Goal: Use online tool/utility

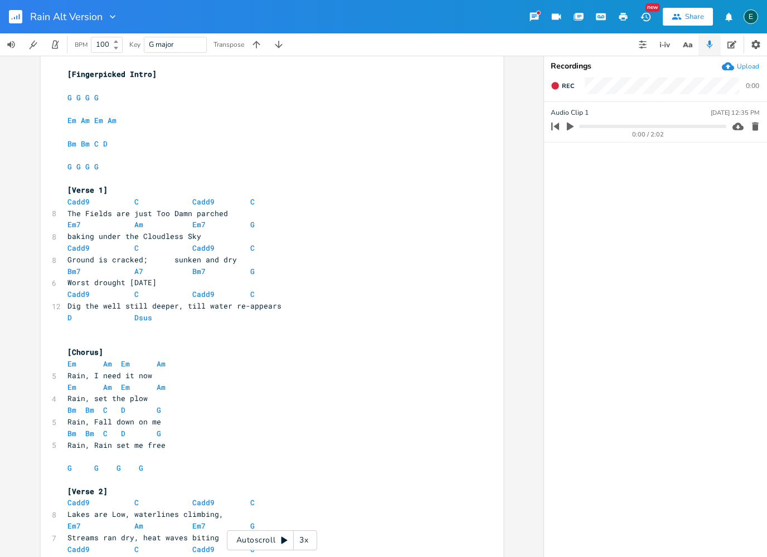
scroll to position [196, 0]
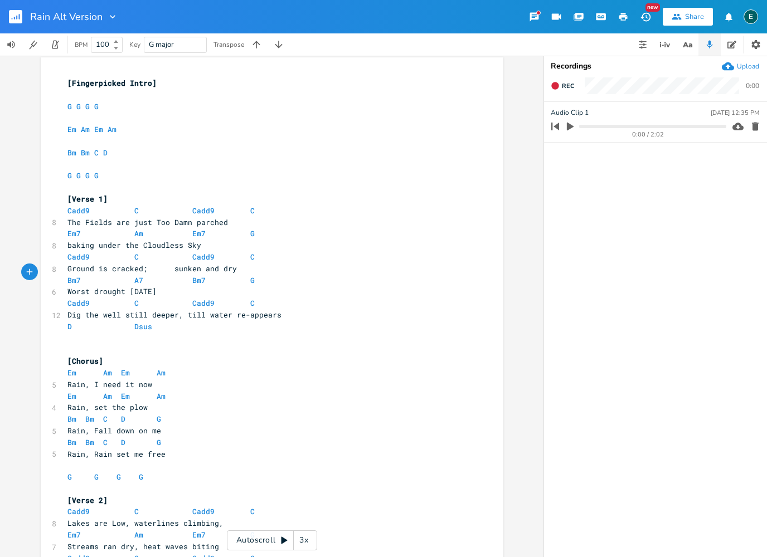
click at [91, 275] on span "Bm7 A7 Bm7 G" at bounding box center [163, 280] width 192 height 10
click at [81, 277] on span "Bm7 A7 Bm7 G" at bounding box center [163, 280] width 192 height 10
click at [104, 298] on span at bounding box center [112, 304] width 18 height 12
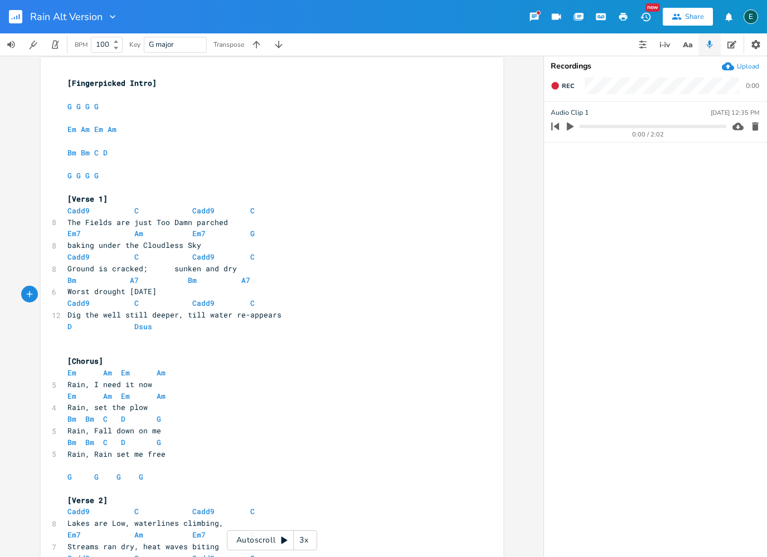
click at [93, 298] on span at bounding box center [96, 304] width 13 height 12
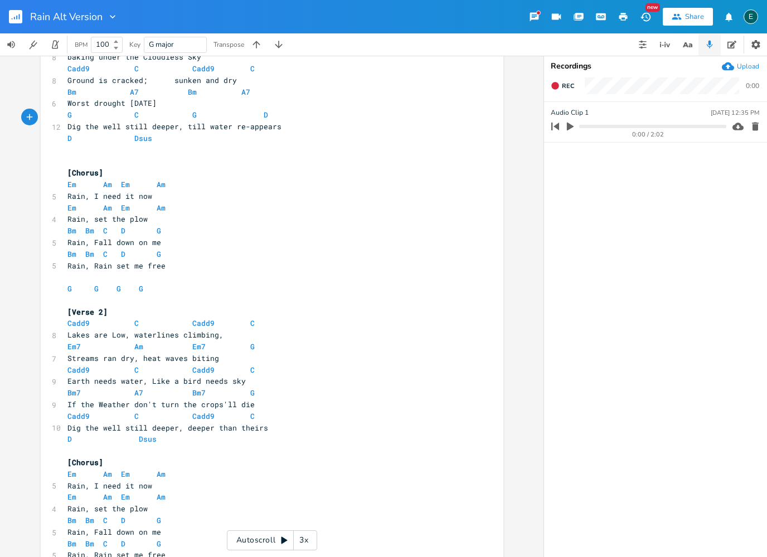
scroll to position [508, 0]
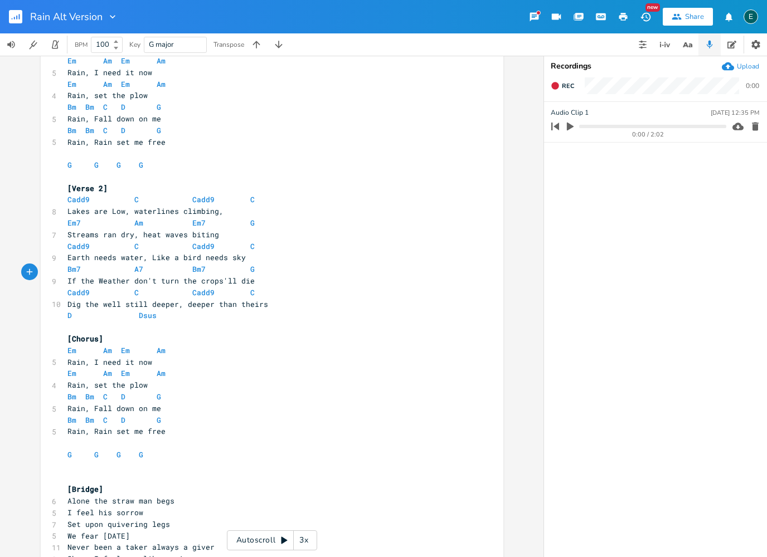
click at [96, 287] on span at bounding box center [96, 293] width 13 height 12
click at [216, 322] on pre "​" at bounding box center [266, 328] width 402 height 12
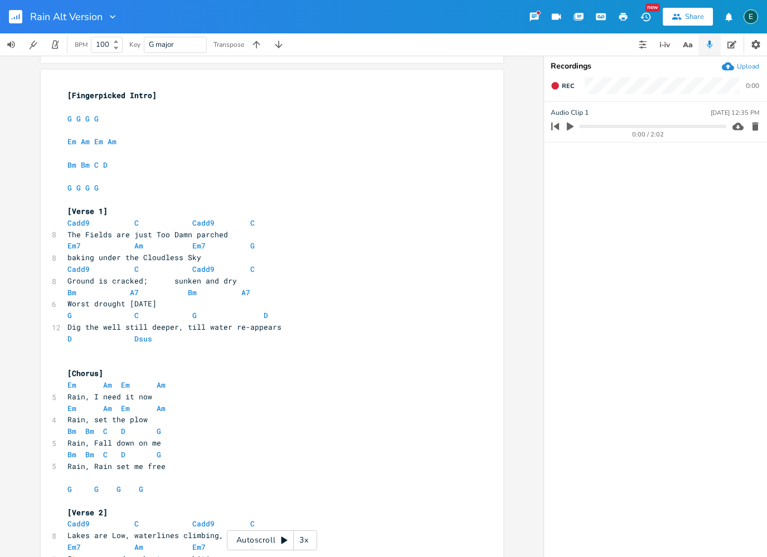
scroll to position [184, 0]
click at [94, 425] on span at bounding box center [98, 431] width 9 height 12
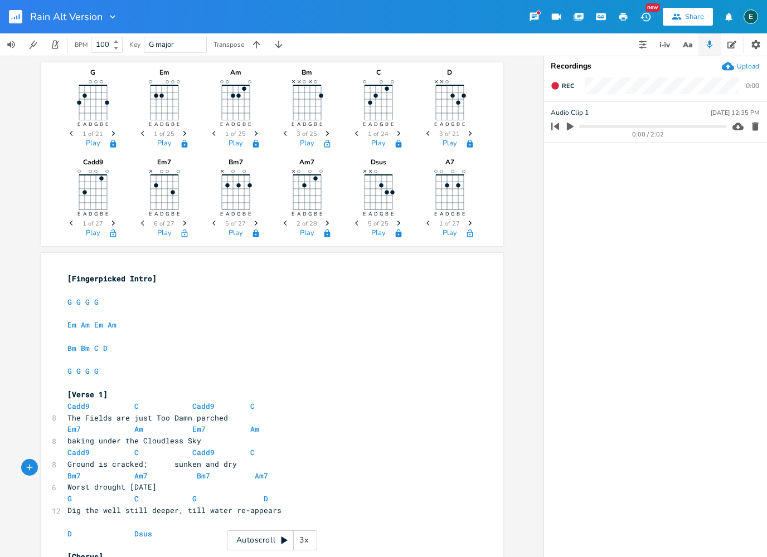
scroll to position [0, 0]
click at [257, 235] on icon "button" at bounding box center [256, 233] width 6 height 8
click at [255, 226] on icon "Next" at bounding box center [256, 223] width 6 height 6
click at [254, 226] on icon "Next" at bounding box center [256, 223] width 6 height 6
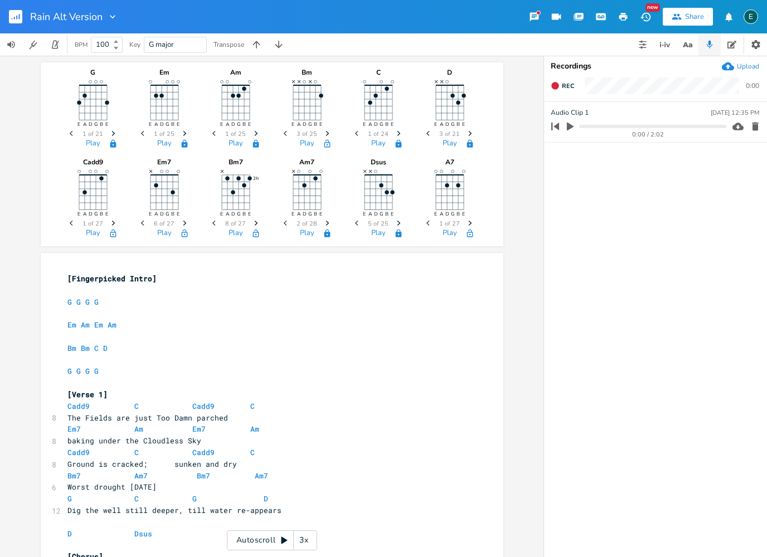
click at [254, 227] on span "Next" at bounding box center [256, 224] width 15 height 20
click at [254, 228] on span "Next" at bounding box center [256, 224] width 15 height 20
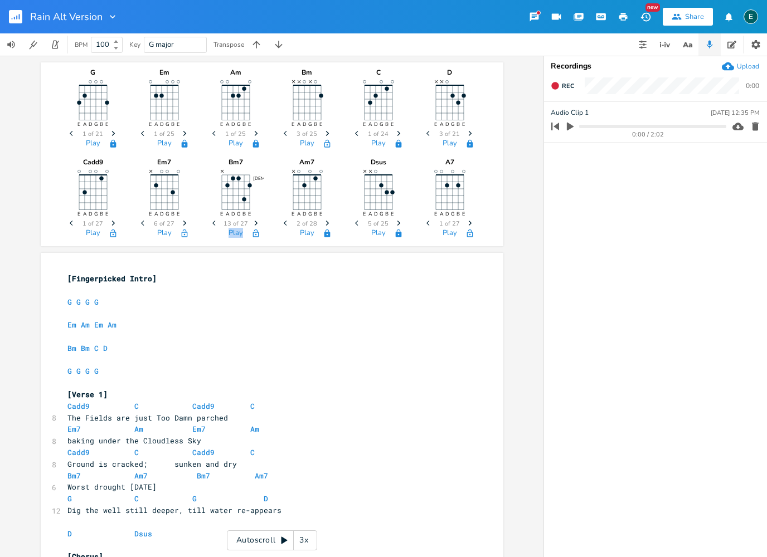
click at [254, 228] on span "Next" at bounding box center [256, 224] width 15 height 20
click at [216, 225] on icon "Previous" at bounding box center [215, 223] width 6 height 6
click at [256, 223] on icon "button" at bounding box center [255, 223] width 3 height 5
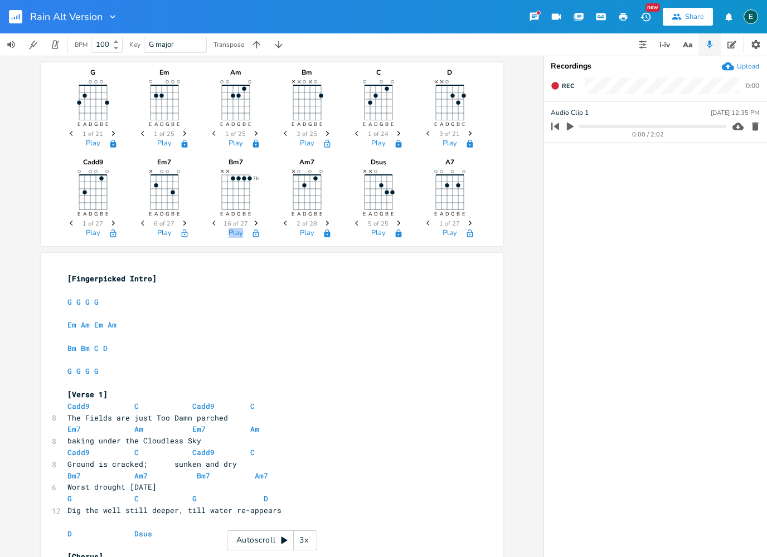
click at [256, 223] on icon "button" at bounding box center [255, 223] width 3 height 5
click at [255, 223] on icon "Next" at bounding box center [256, 223] width 6 height 6
click at [255, 224] on icon "Next" at bounding box center [256, 223] width 6 height 6
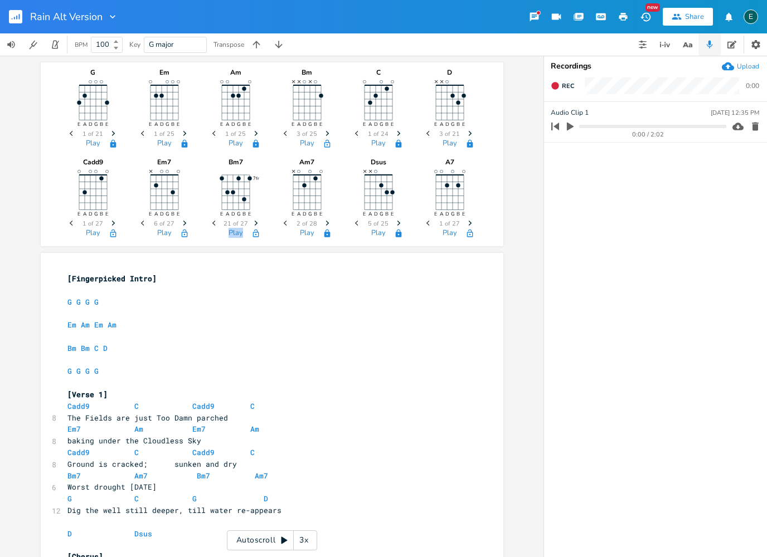
click at [255, 224] on icon "Next" at bounding box center [256, 223] width 6 height 6
click at [255, 225] on icon "button" at bounding box center [255, 223] width 3 height 5
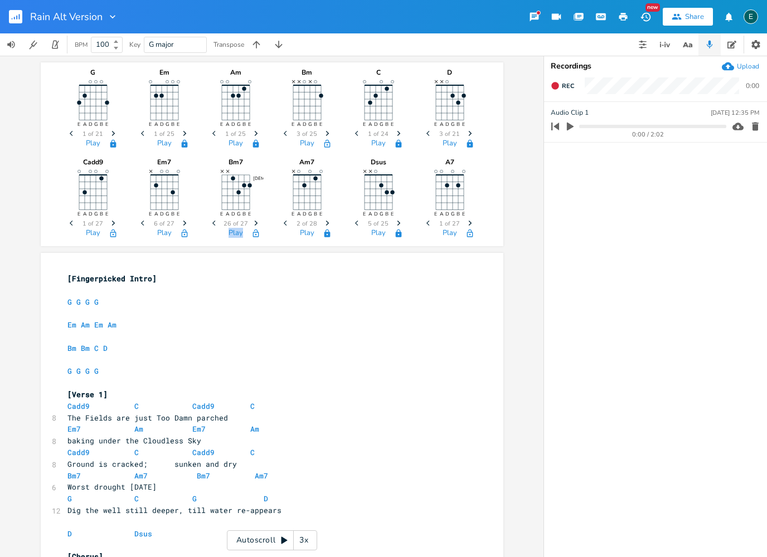
click at [211, 225] on span "Previous" at bounding box center [215, 224] width 15 height 20
click at [212, 225] on icon "Previous" at bounding box center [215, 223] width 6 height 6
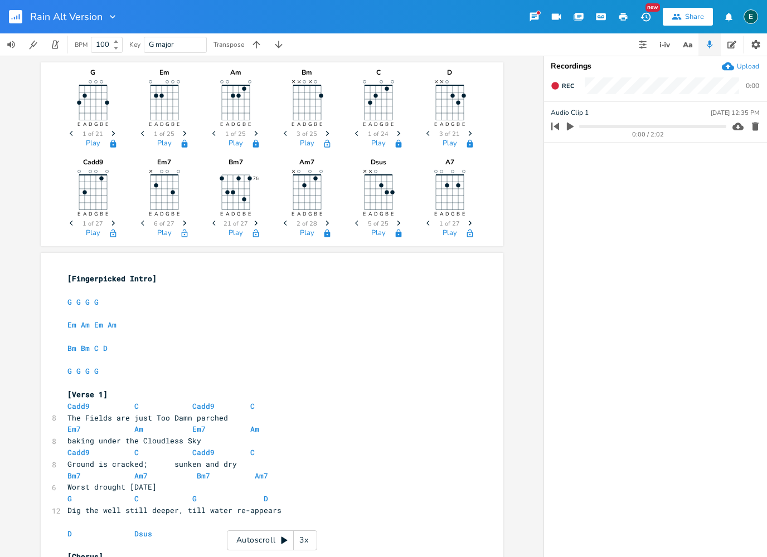
click at [212, 225] on icon "Previous" at bounding box center [215, 223] width 6 height 6
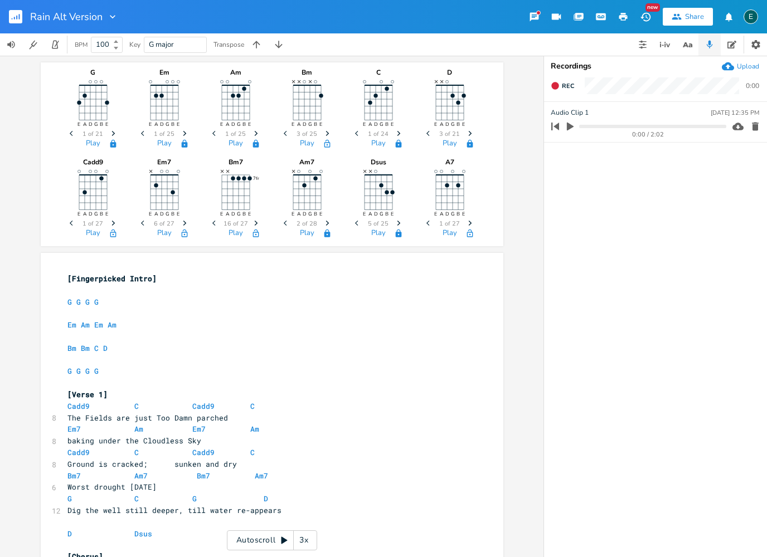
click at [212, 225] on icon "Previous" at bounding box center [215, 223] width 6 height 6
click at [212, 471] on span "Bm7 Am7 Bm7 Am7" at bounding box center [169, 476] width 205 height 10
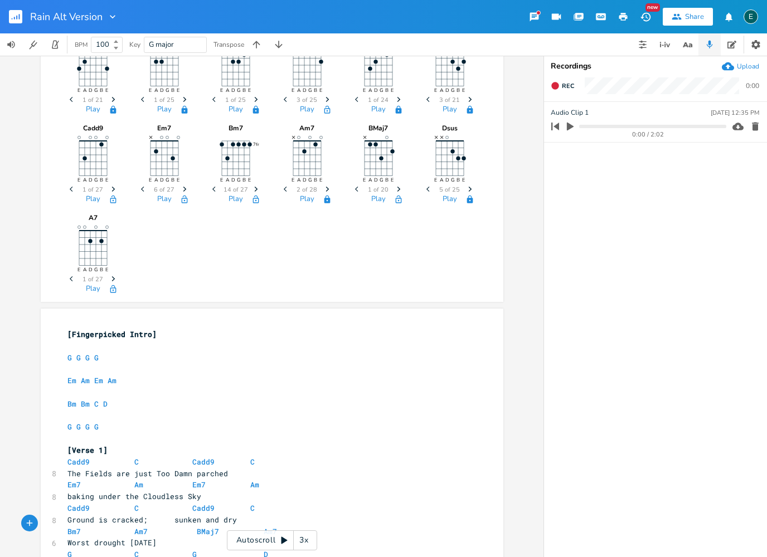
click at [226, 527] on span "Bm7 Am7 BMaj7 Am7" at bounding box center [174, 532] width 214 height 10
click at [399, 191] on icon "button" at bounding box center [398, 189] width 3 height 5
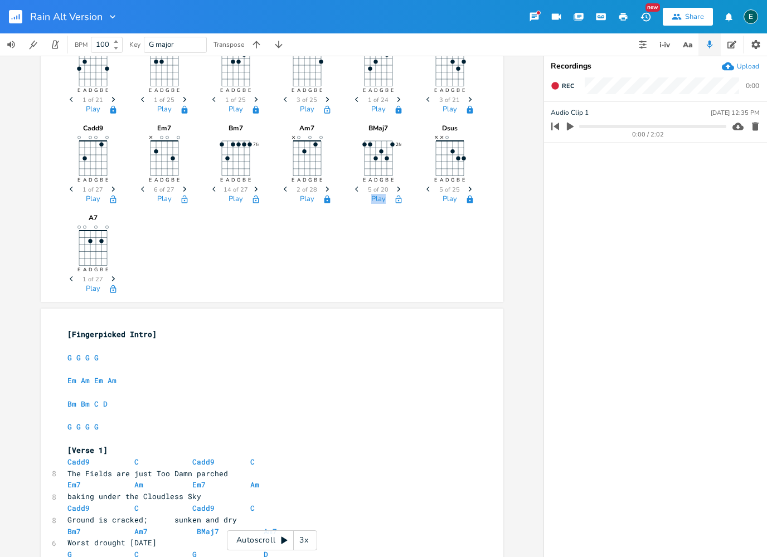
click at [399, 191] on icon "button" at bounding box center [398, 189] width 3 height 5
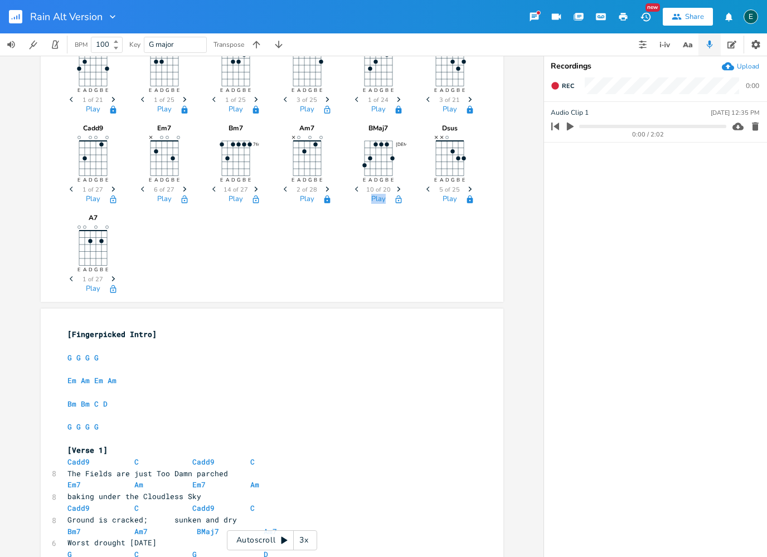
click at [399, 191] on icon "button" at bounding box center [398, 189] width 3 height 5
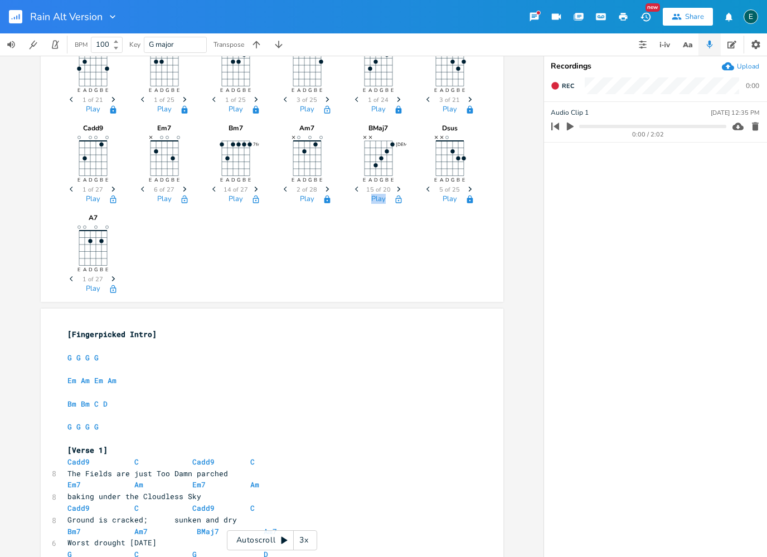
click at [399, 191] on icon "button" at bounding box center [398, 189] width 3 height 5
click at [356, 190] on icon "button" at bounding box center [356, 189] width 3 height 5
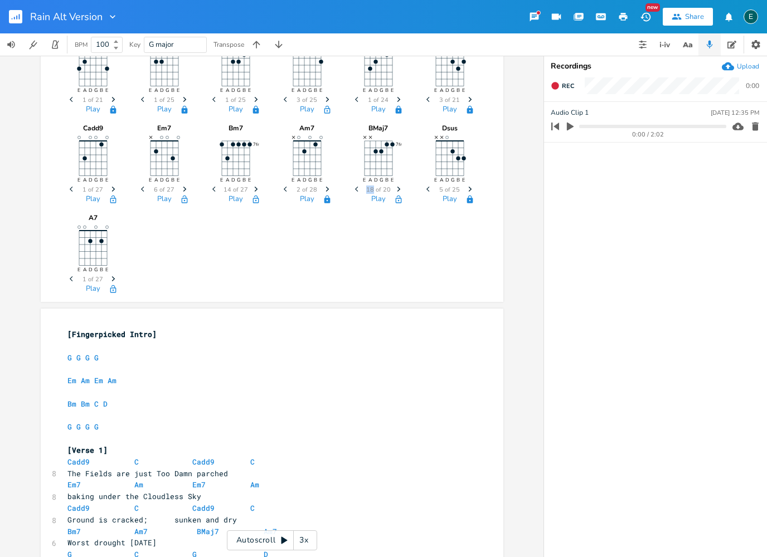
click at [356, 190] on icon "button" at bounding box center [356, 189] width 3 height 5
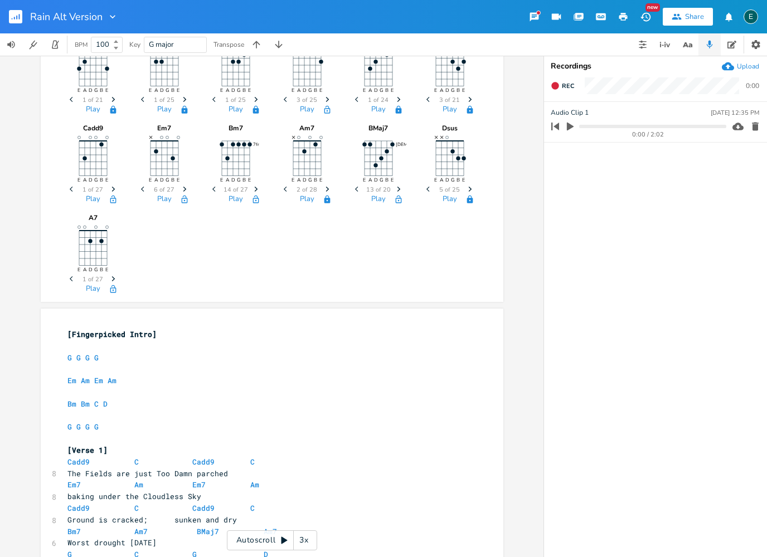
click at [356, 190] on icon "button" at bounding box center [356, 189] width 3 height 5
click at [258, 191] on icon "Next" at bounding box center [256, 189] width 6 height 6
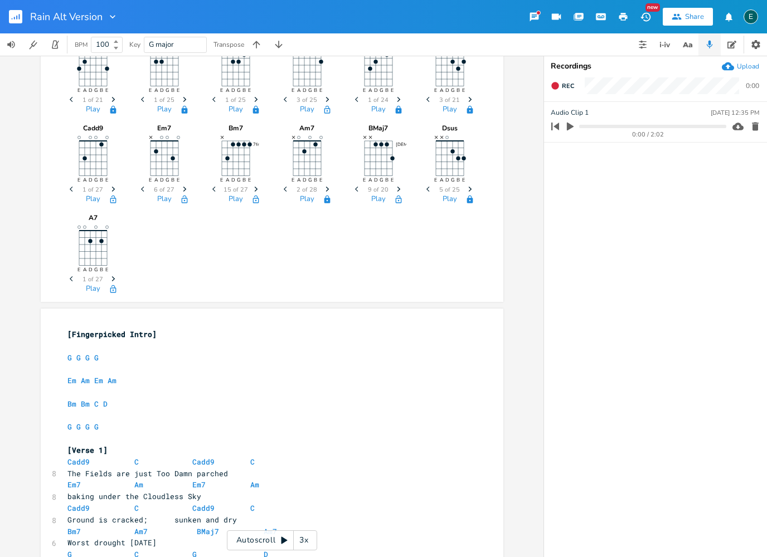
click at [258, 191] on icon "Next" at bounding box center [256, 189] width 6 height 6
click at [213, 191] on icon "Previous" at bounding box center [215, 189] width 6 height 6
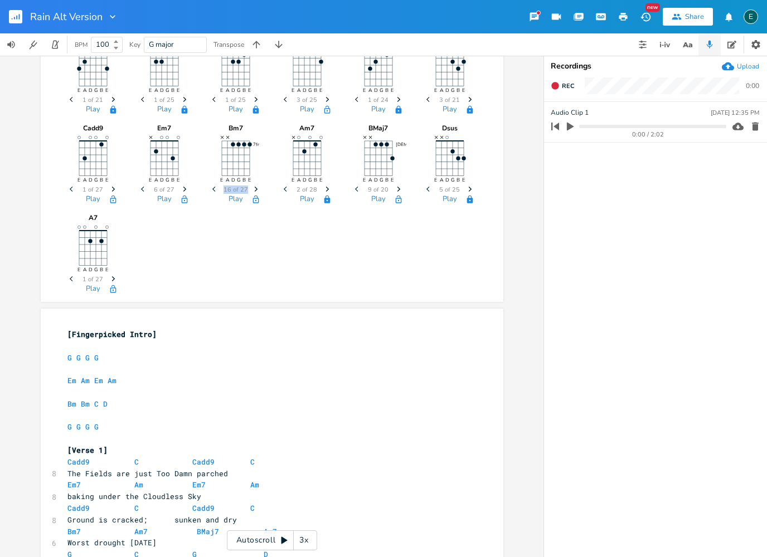
click at [213, 191] on icon "Previous" at bounding box center [215, 189] width 6 height 6
click at [256, 191] on icon "Next" at bounding box center [256, 189] width 6 height 6
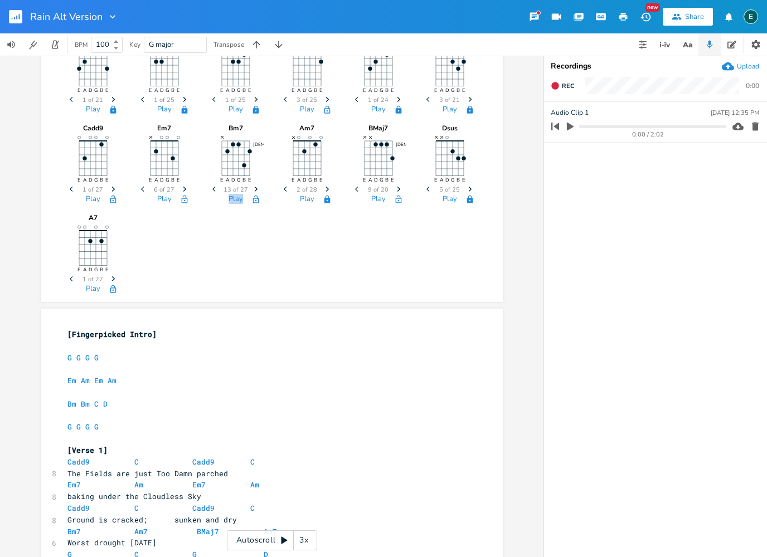
click at [256, 191] on icon "Next" at bounding box center [256, 189] width 6 height 6
click at [256, 201] on icon "button" at bounding box center [255, 199] width 9 height 9
click at [327, 202] on icon "button" at bounding box center [327, 199] width 6 height 8
click at [327, 192] on icon "Next" at bounding box center [327, 189] width 6 height 6
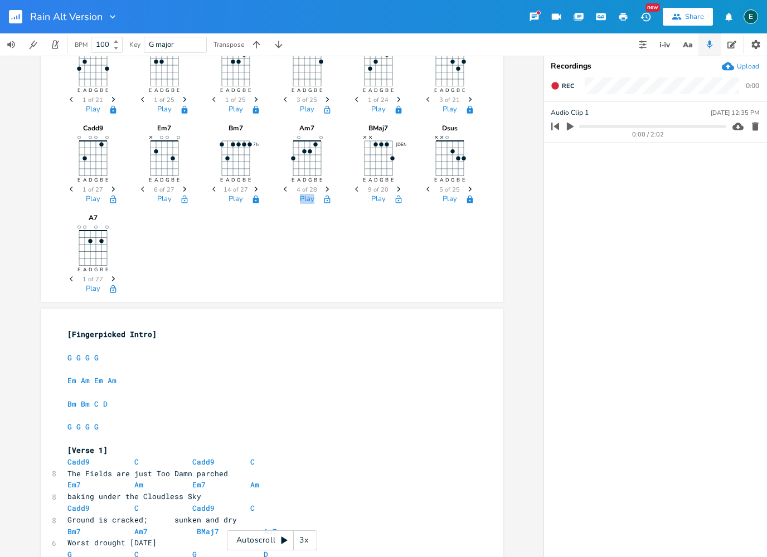
click at [327, 192] on icon "Next" at bounding box center [327, 189] width 6 height 6
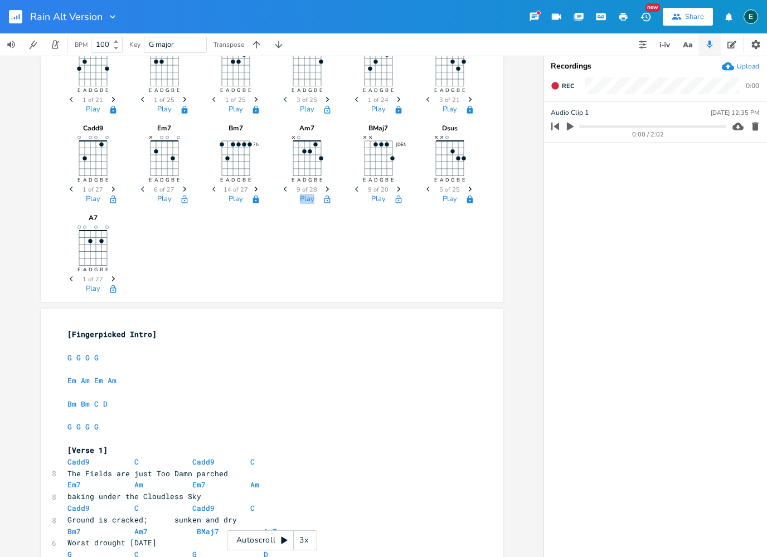
click at [327, 192] on icon "Next" at bounding box center [327, 189] width 6 height 6
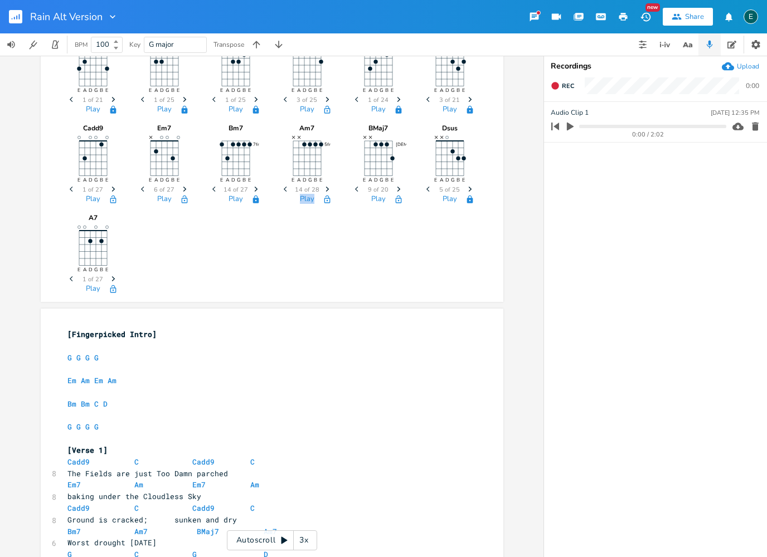
click at [288, 190] on icon "Previous" at bounding box center [287, 189] width 6 height 6
click at [327, 200] on icon "button" at bounding box center [327, 199] width 9 height 9
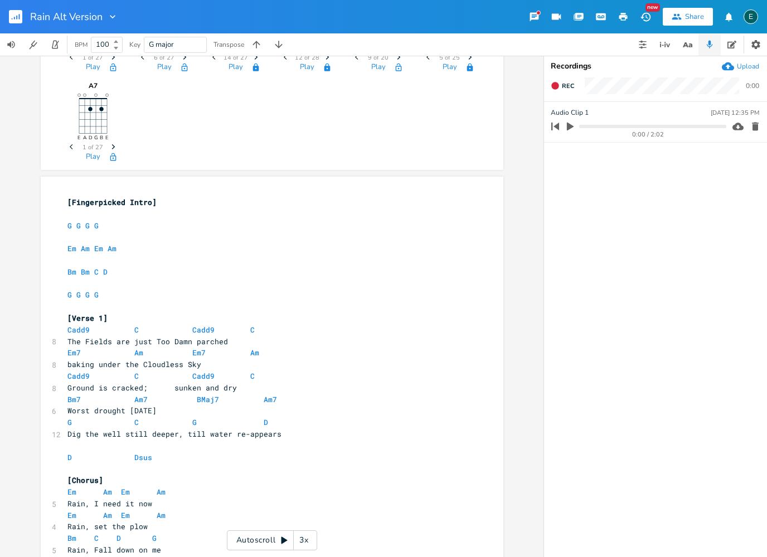
scroll to position [168, 0]
click at [226, 393] on span "Bm7 Am7 BMaj7 Am7" at bounding box center [174, 398] width 214 height 10
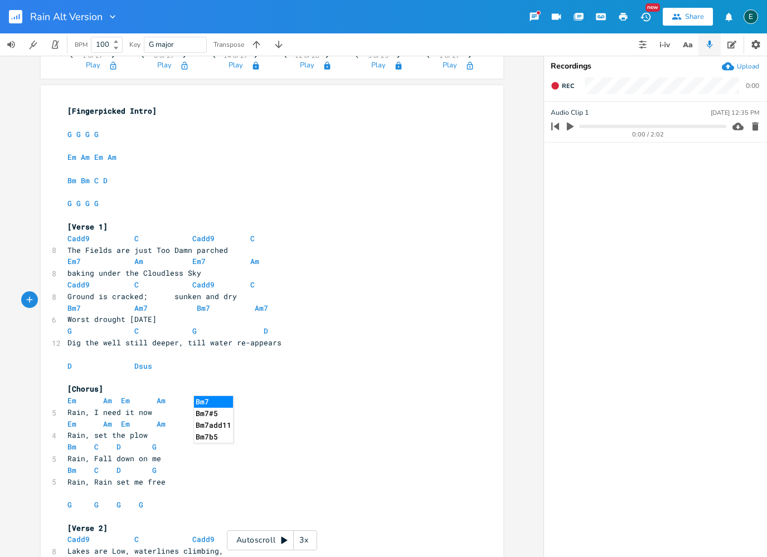
click at [294, 314] on pre "Worst drought [DATE]" at bounding box center [266, 320] width 402 height 12
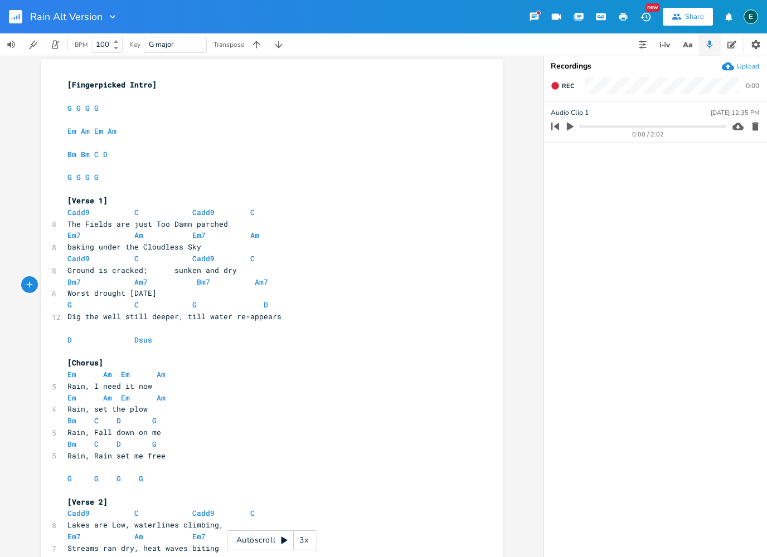
scroll to position [193, 0]
click at [184, 208] on span "Cadd9 C Cadd9 C" at bounding box center [163, 213] width 192 height 10
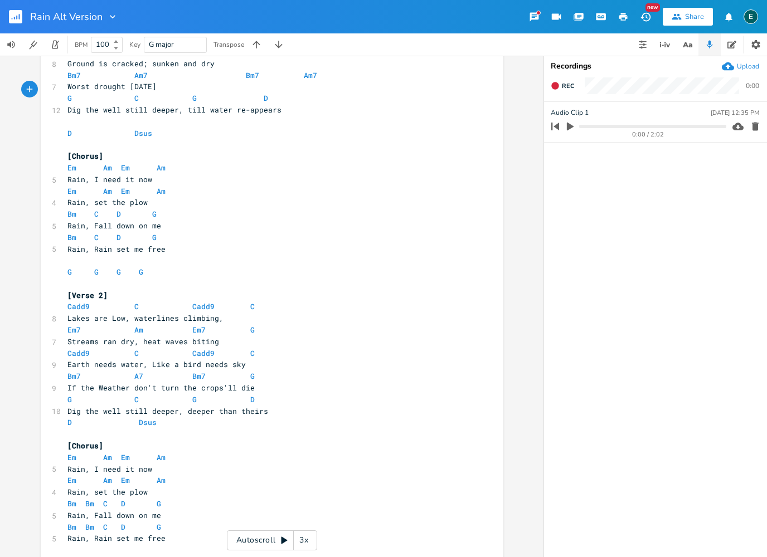
scroll to position [367, 0]
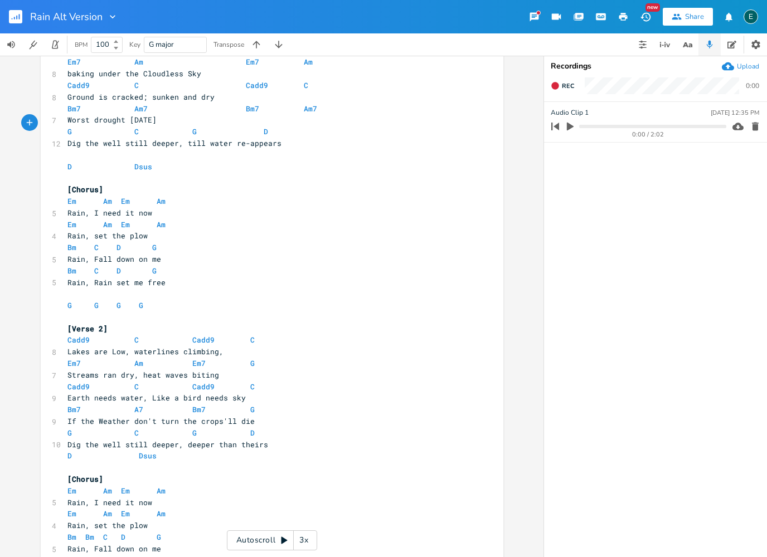
click at [66, 450] on pre "D Dsus" at bounding box center [266, 456] width 402 height 12
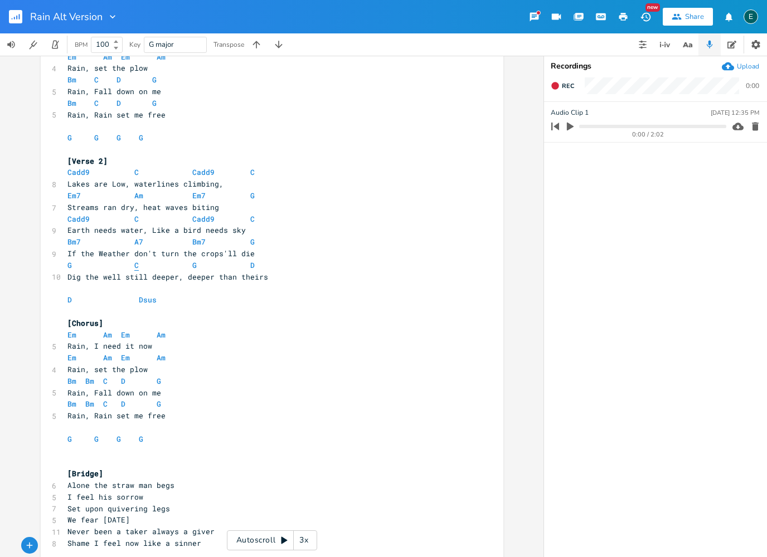
scroll to position [569, 0]
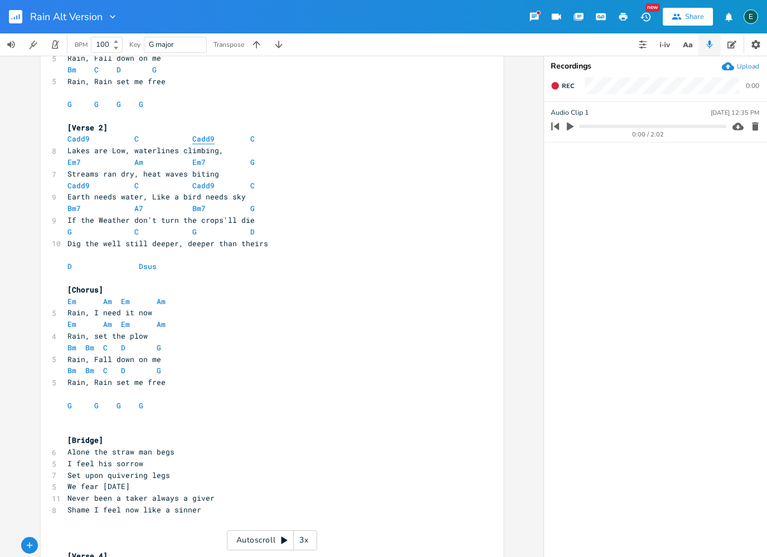
click at [192, 134] on span "Cadd9" at bounding box center [203, 139] width 22 height 11
click at [187, 157] on span "Em7 Am Em7 G" at bounding box center [160, 162] width 187 height 10
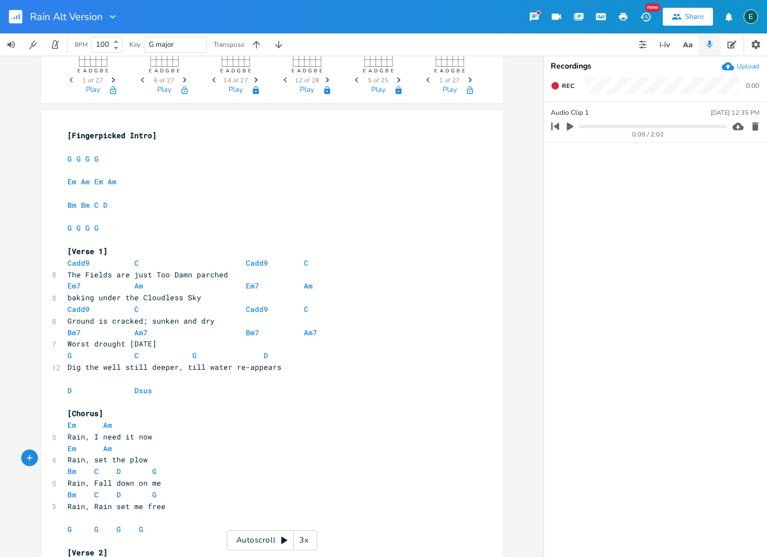
scroll to position [90, 0]
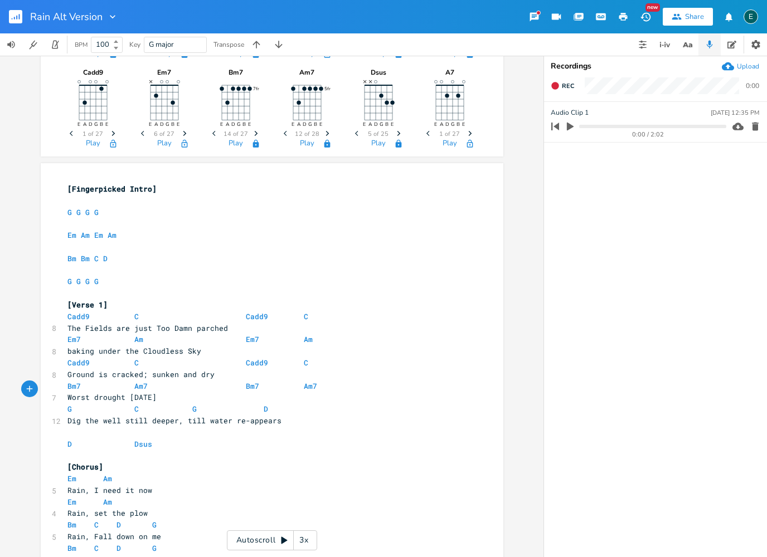
click at [293, 393] on pre "Worst drought [DATE]" at bounding box center [266, 398] width 402 height 12
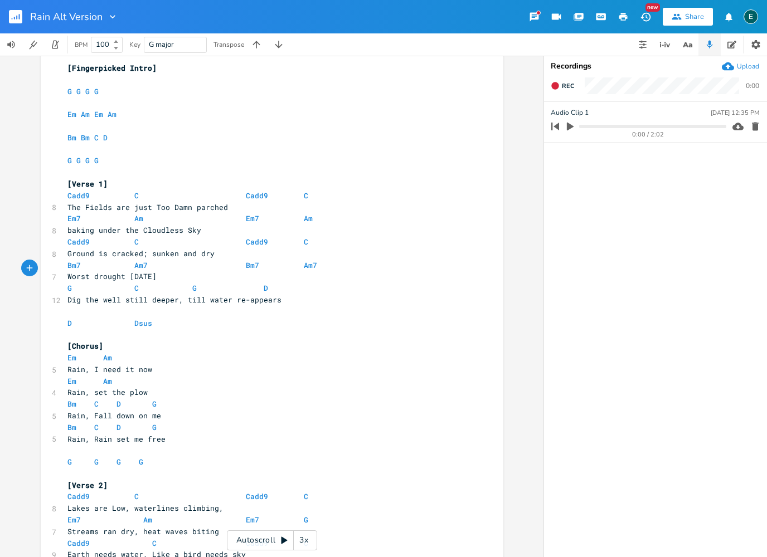
scroll to position [234, 0]
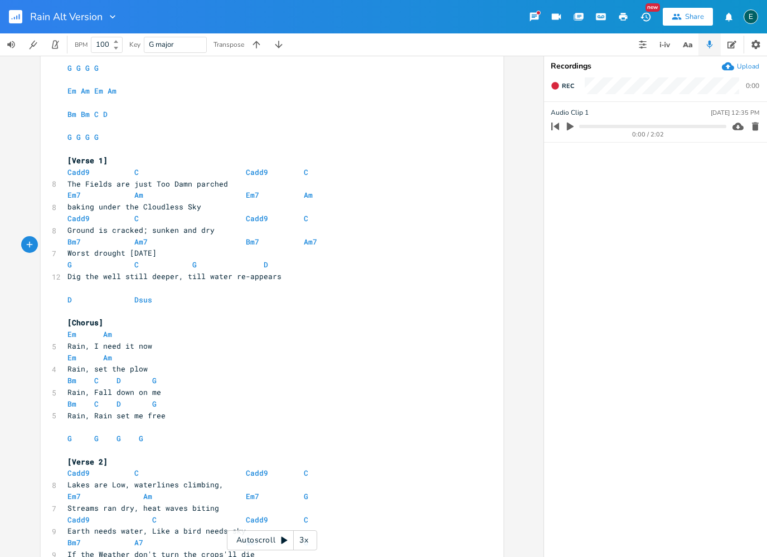
click at [278, 541] on div "Autoscroll 3x" at bounding box center [272, 541] width 90 height 20
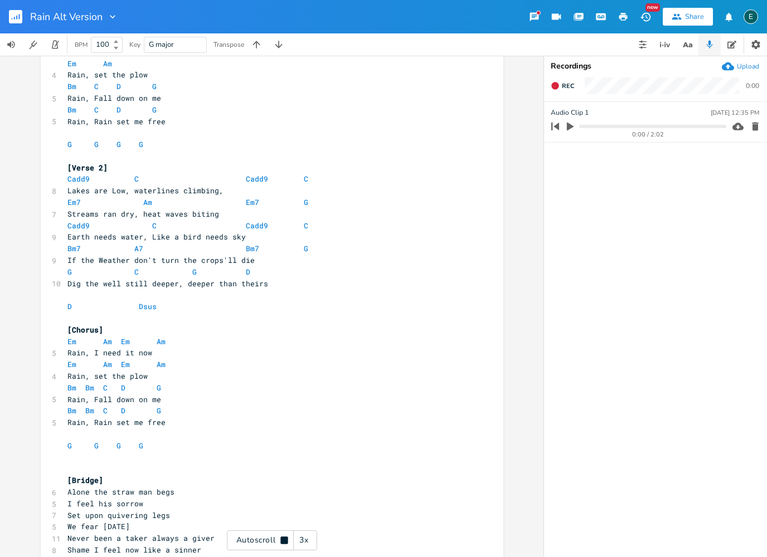
click at [303, 542] on div "3x" at bounding box center [304, 541] width 20 height 20
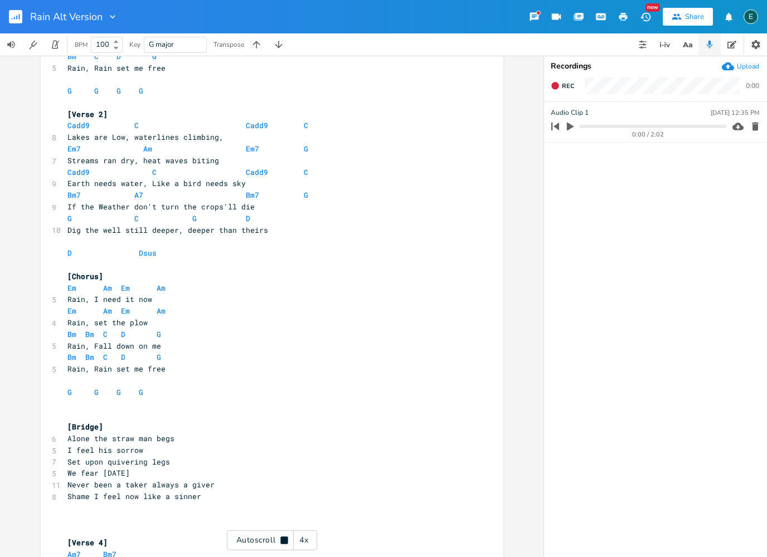
click at [302, 537] on div "4x" at bounding box center [304, 541] width 20 height 20
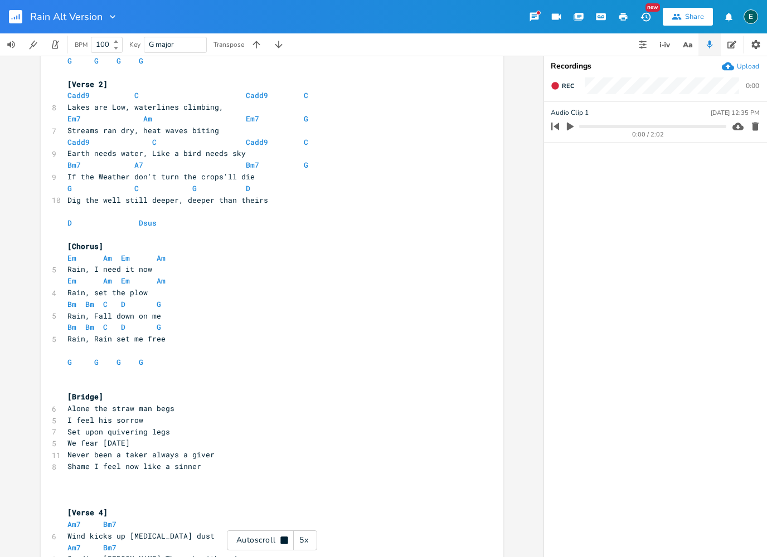
click at [307, 536] on div "5x" at bounding box center [304, 541] width 20 height 20
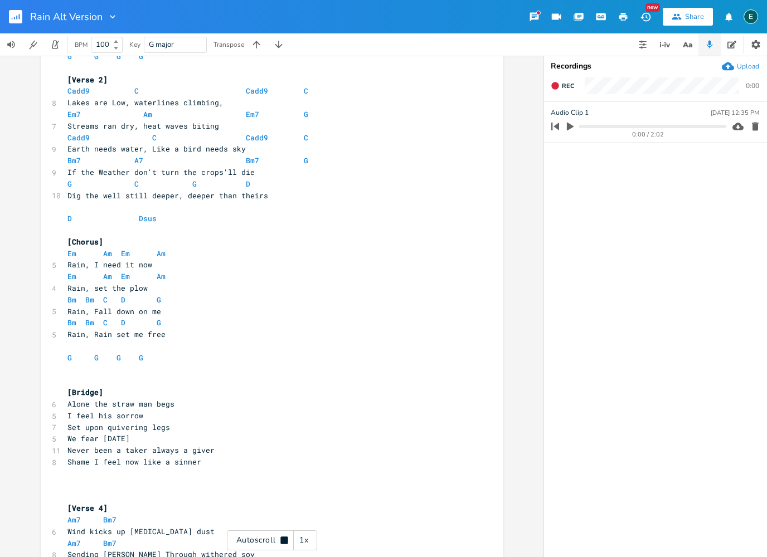
click at [308, 539] on div "1x" at bounding box center [304, 541] width 20 height 20
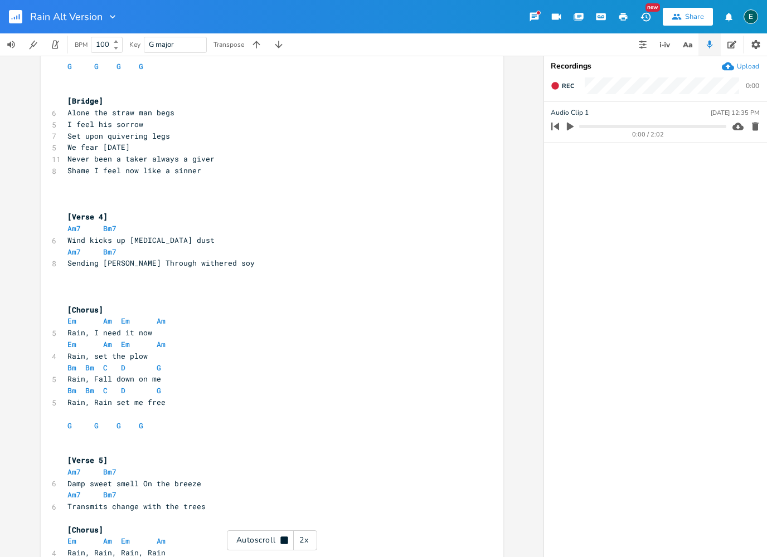
scroll to position [909, 0]
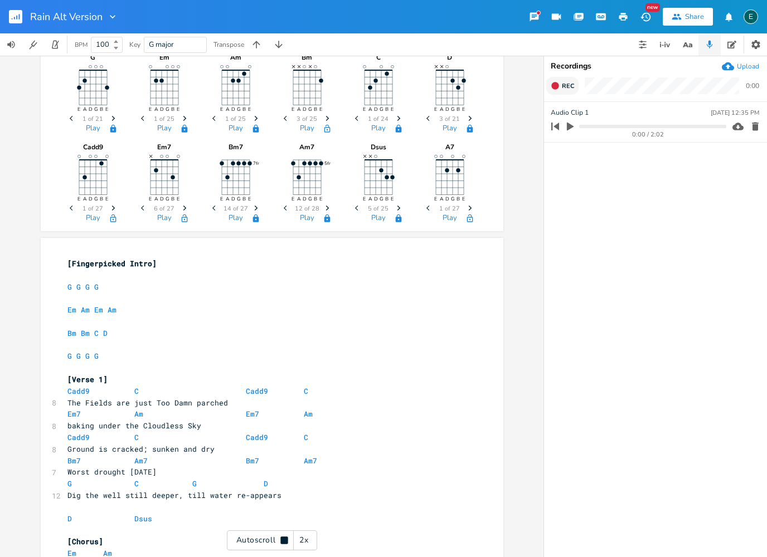
click at [556, 87] on icon "button" at bounding box center [554, 85] width 7 height 7
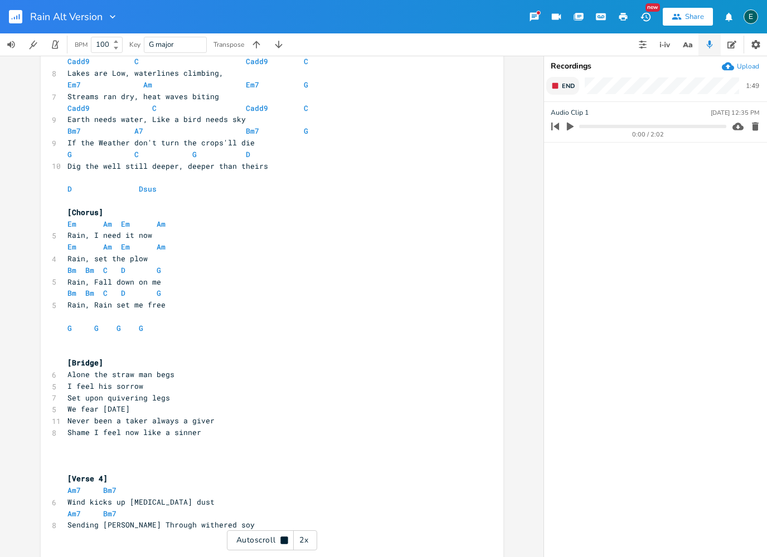
click at [550, 88] on button "End" at bounding box center [562, 86] width 33 height 18
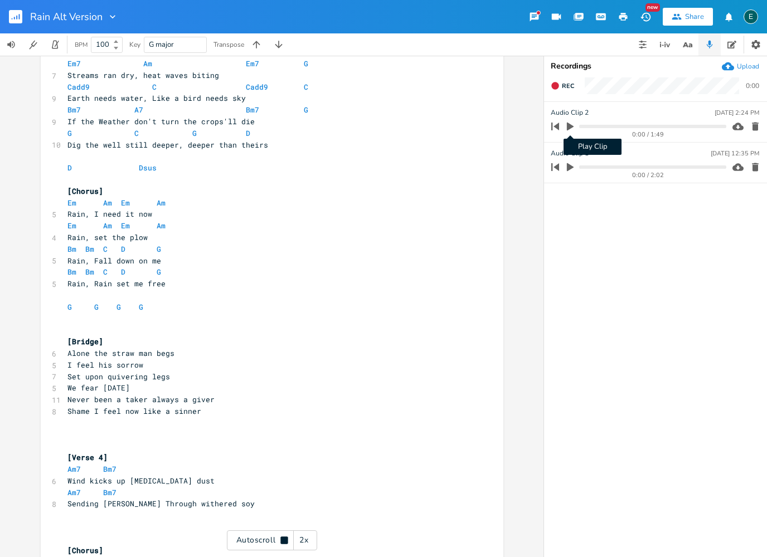
click at [569, 125] on icon "button" at bounding box center [570, 127] width 7 height 8
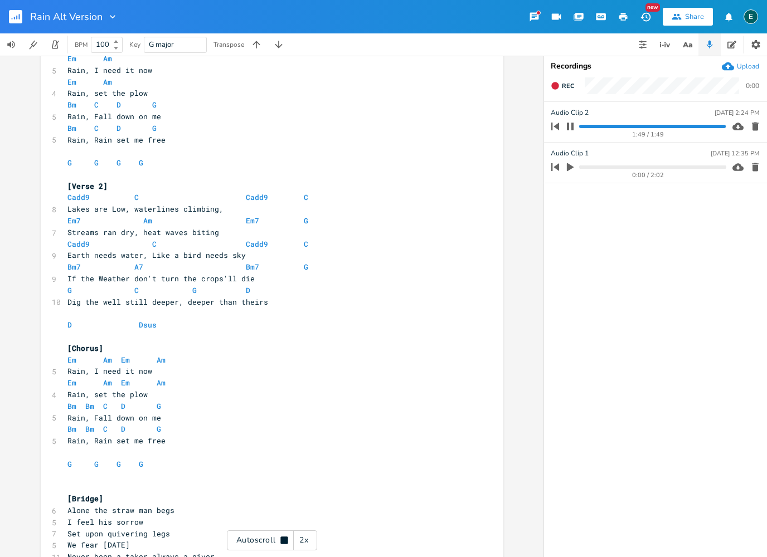
click at [283, 544] on icon at bounding box center [283, 540] width 7 height 7
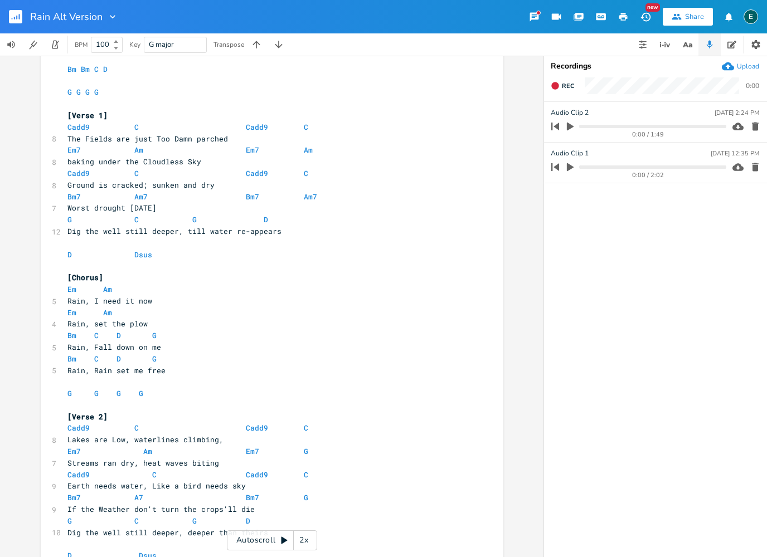
scroll to position [280, 0]
click at [558, 86] on icon "button" at bounding box center [554, 85] width 7 height 7
click at [559, 85] on icon "button" at bounding box center [555, 85] width 9 height 9
click at [754, 128] on icon "button" at bounding box center [755, 127] width 7 height 8
click at [557, 88] on icon "button" at bounding box center [554, 85] width 7 height 7
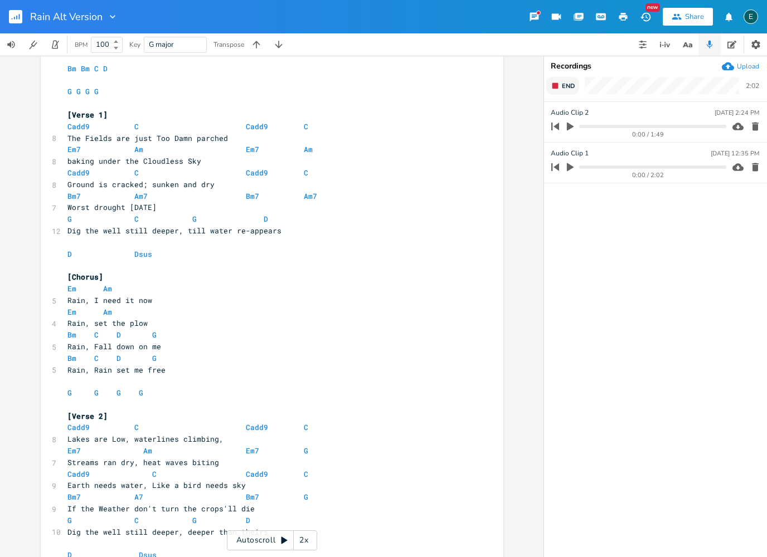
click at [553, 88] on rect "button" at bounding box center [555, 86] width 6 height 6
click at [570, 127] on icon "button" at bounding box center [570, 127] width 7 height 8
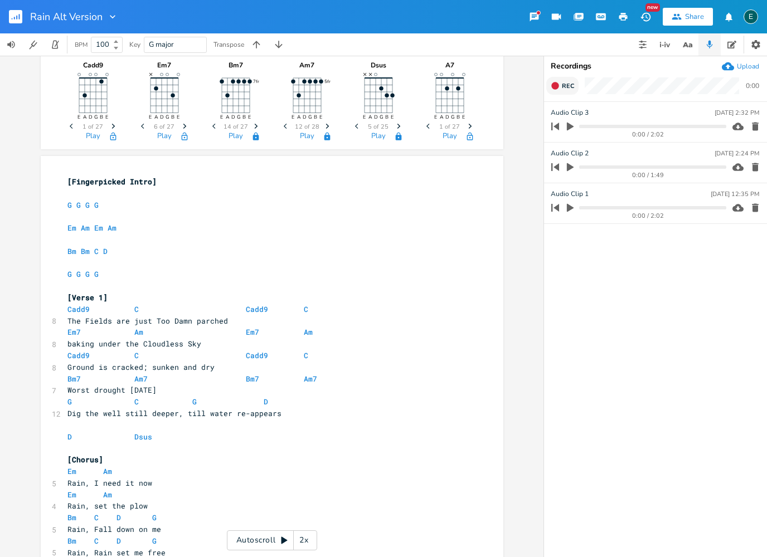
scroll to position [111, 0]
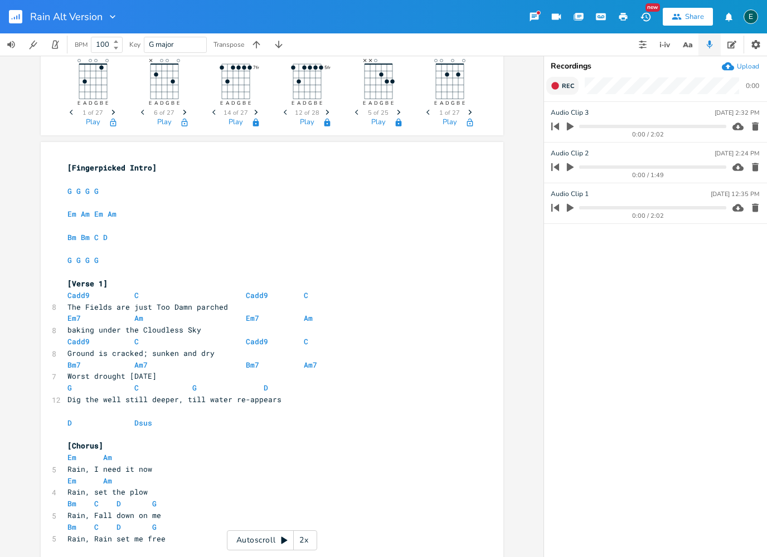
click at [570, 129] on icon "button" at bounding box center [570, 127] width 7 height 8
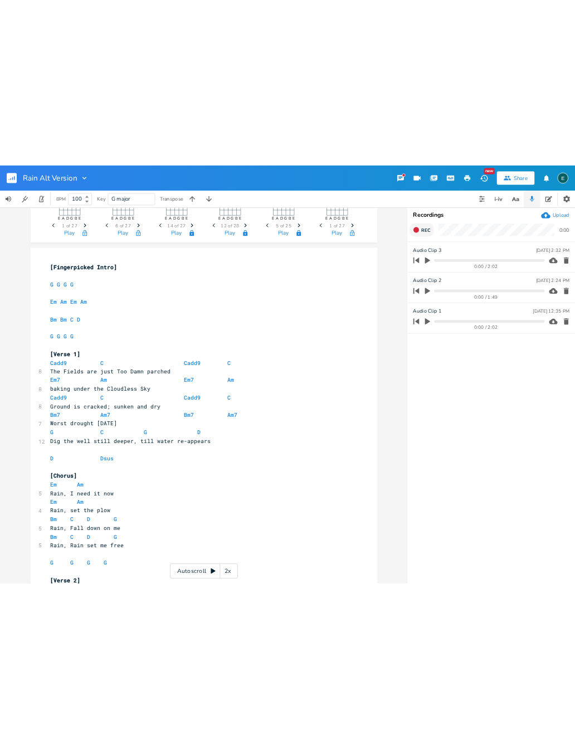
scroll to position [153, 0]
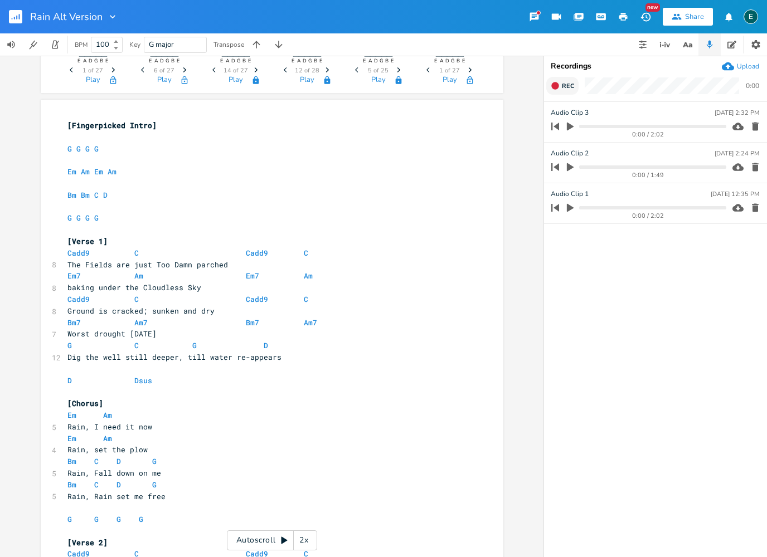
click at [622, 18] on icon "button" at bounding box center [623, 17] width 10 height 10
click at [558, 87] on icon "button" at bounding box center [554, 85] width 7 height 7
click at [559, 86] on icon "button" at bounding box center [555, 85] width 9 height 9
click at [754, 129] on icon "button" at bounding box center [755, 127] width 7 height 8
click at [560, 89] on button "Rec" at bounding box center [562, 86] width 32 height 18
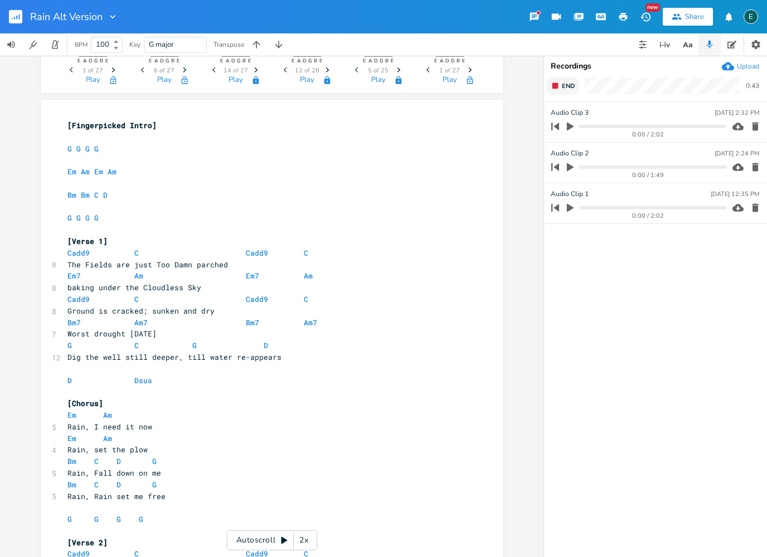
click at [554, 86] on rect "button" at bounding box center [555, 86] width 6 height 6
click at [753, 128] on icon "button" at bounding box center [755, 127] width 7 height 8
